Goal: Check status

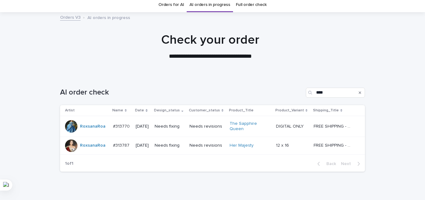
scroll to position [31, 0]
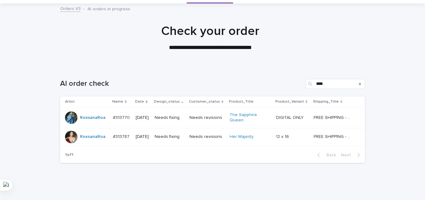
click at [185, 114] on div "Needs fixing" at bounding box center [170, 117] width 30 height 7
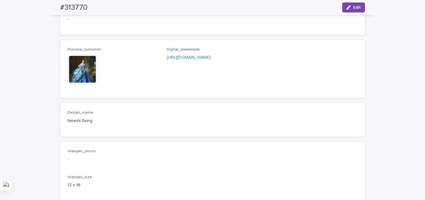
scroll to position [436, 0]
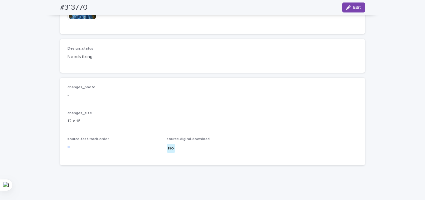
click at [81, 20] on img at bounding box center [83, 5] width 30 height 30
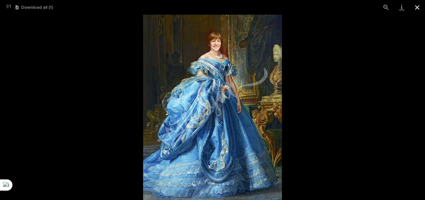
click at [422, 9] on button "Close gallery" at bounding box center [418, 7] width 16 height 15
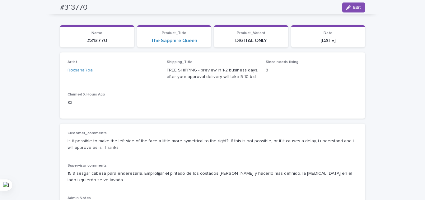
scroll to position [0, 0]
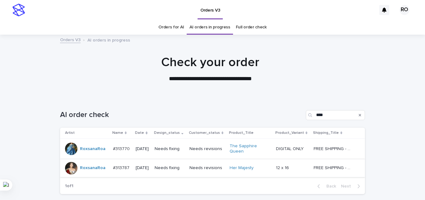
scroll to position [20, 0]
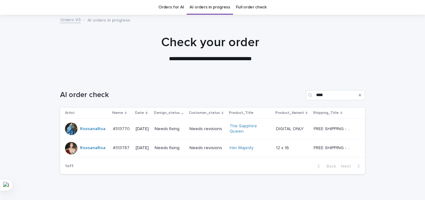
click at [171, 149] on p "Needs fixing" at bounding box center [170, 147] width 30 height 5
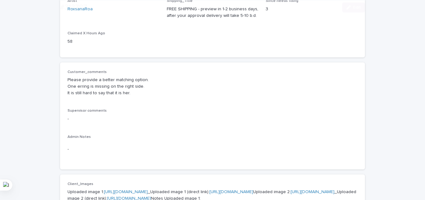
scroll to position [125, 0]
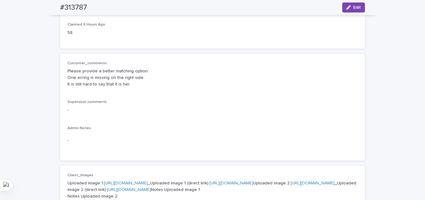
click at [200, 106] on div "-" at bounding box center [213, 110] width 290 height 8
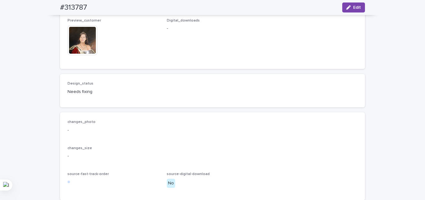
scroll to position [436, 0]
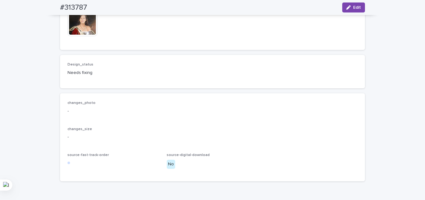
click at [87, 36] on img at bounding box center [83, 21] width 30 height 30
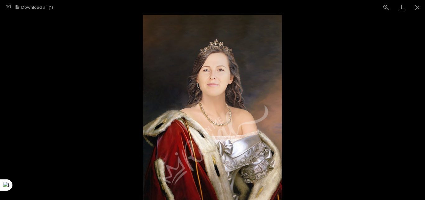
click at [54, 148] on picture at bounding box center [212, 107] width 425 height 185
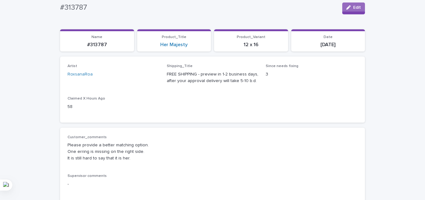
scroll to position [0, 0]
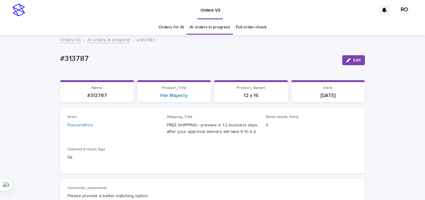
drag, startPoint x: 55, startPoint y: 149, endPoint x: 59, endPoint y: 154, distance: 6.2
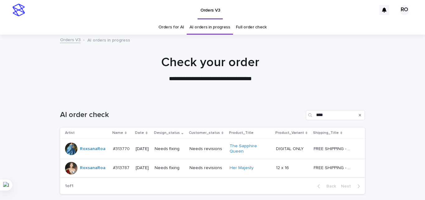
scroll to position [20, 0]
